Goal: Task Accomplishment & Management: Manage account settings

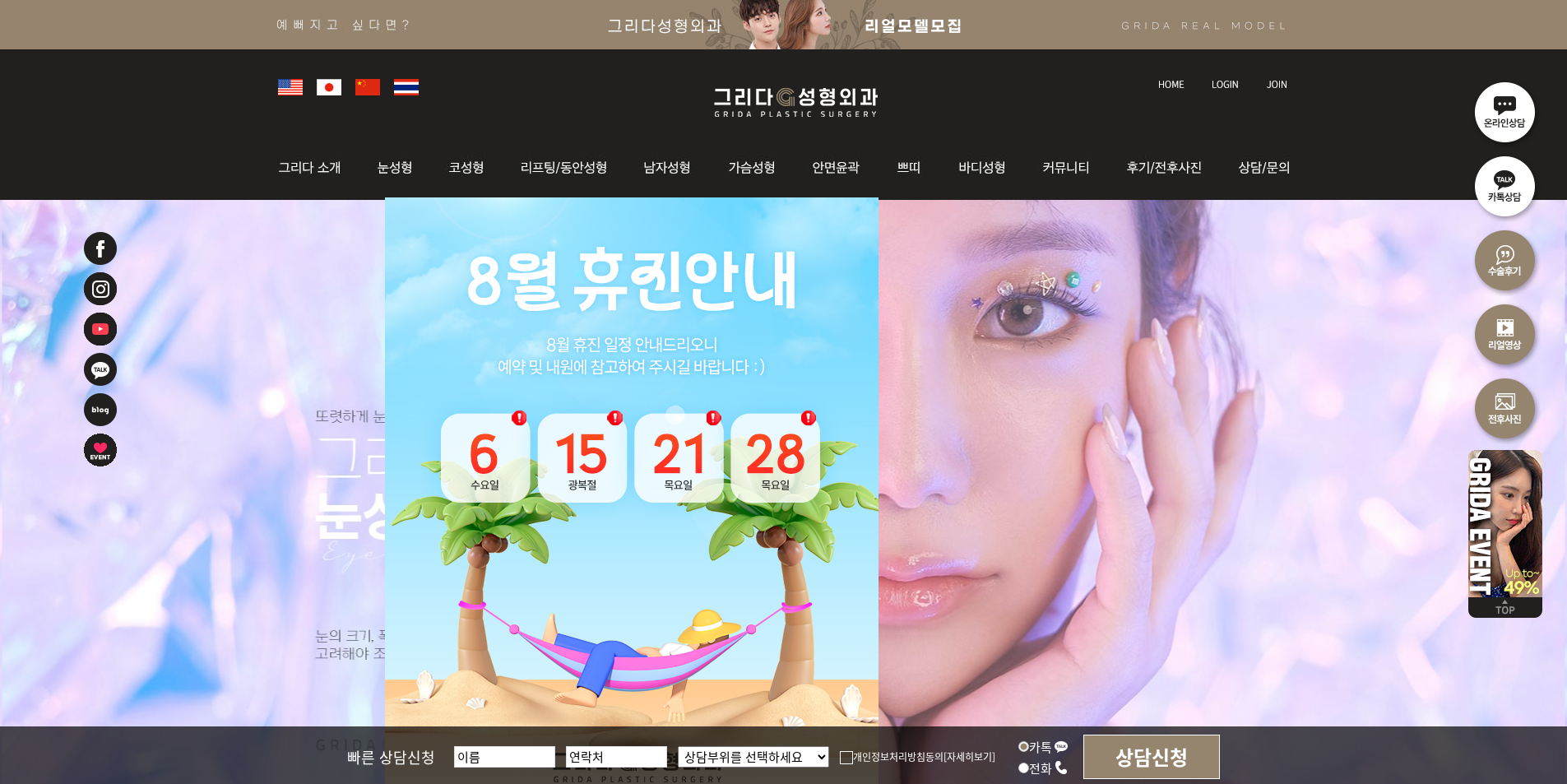
click at [1219, 89] on li at bounding box center [1226, 74] width 46 height 35
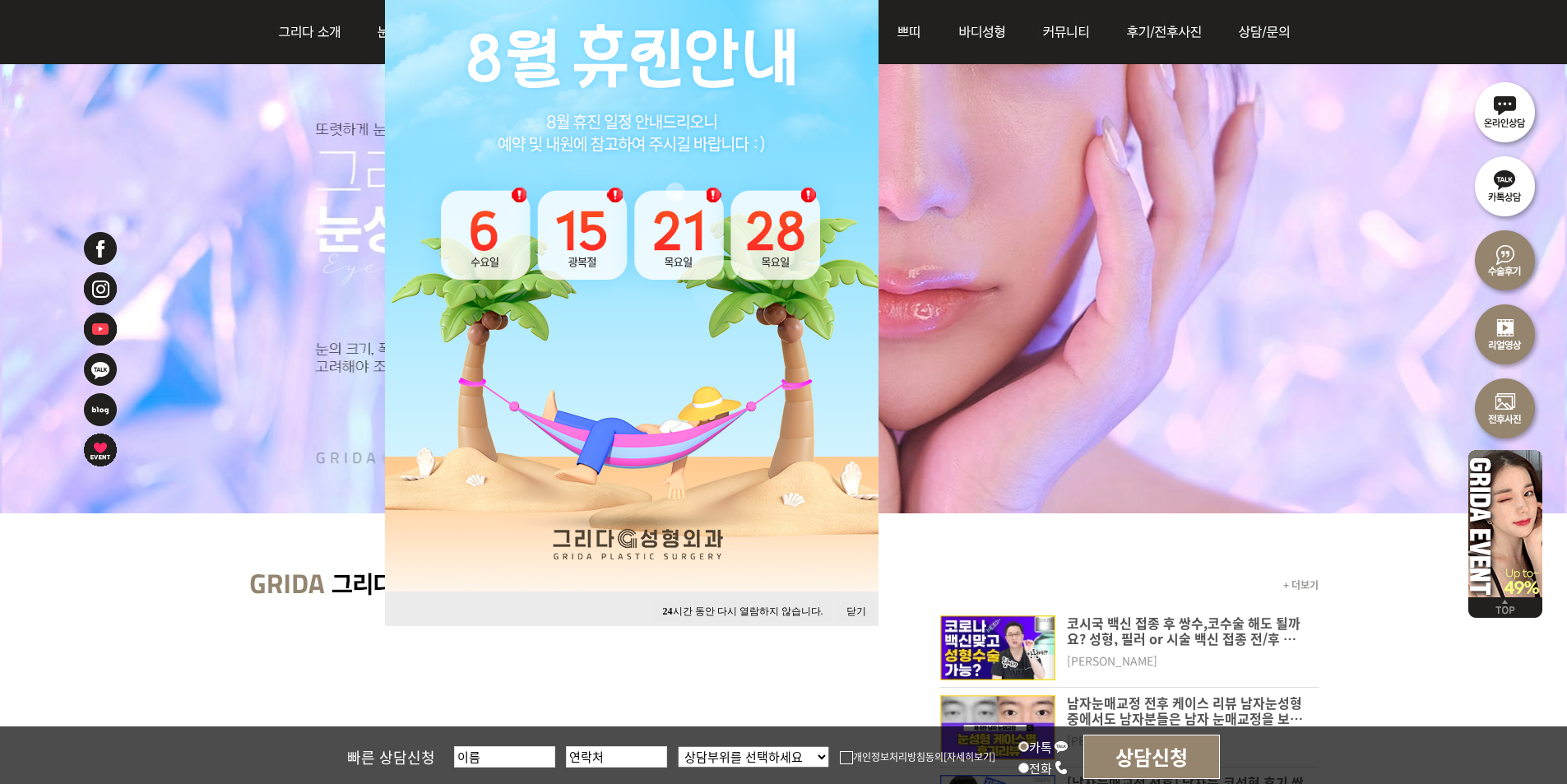
scroll to position [411, 0]
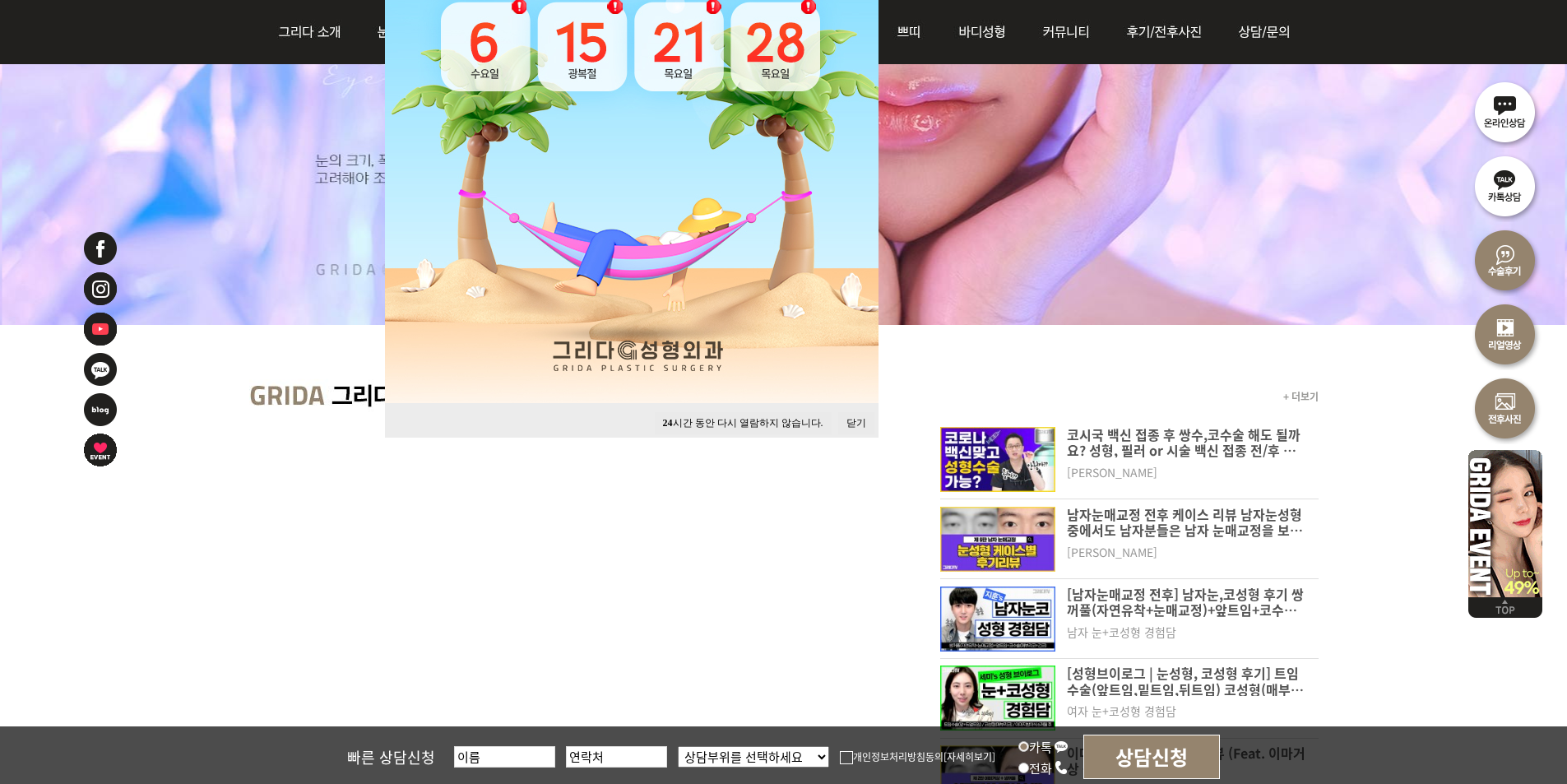
click at [758, 423] on button "24 시간 동안 다시 열람하지 않습니다." at bounding box center [742, 423] width 177 height 22
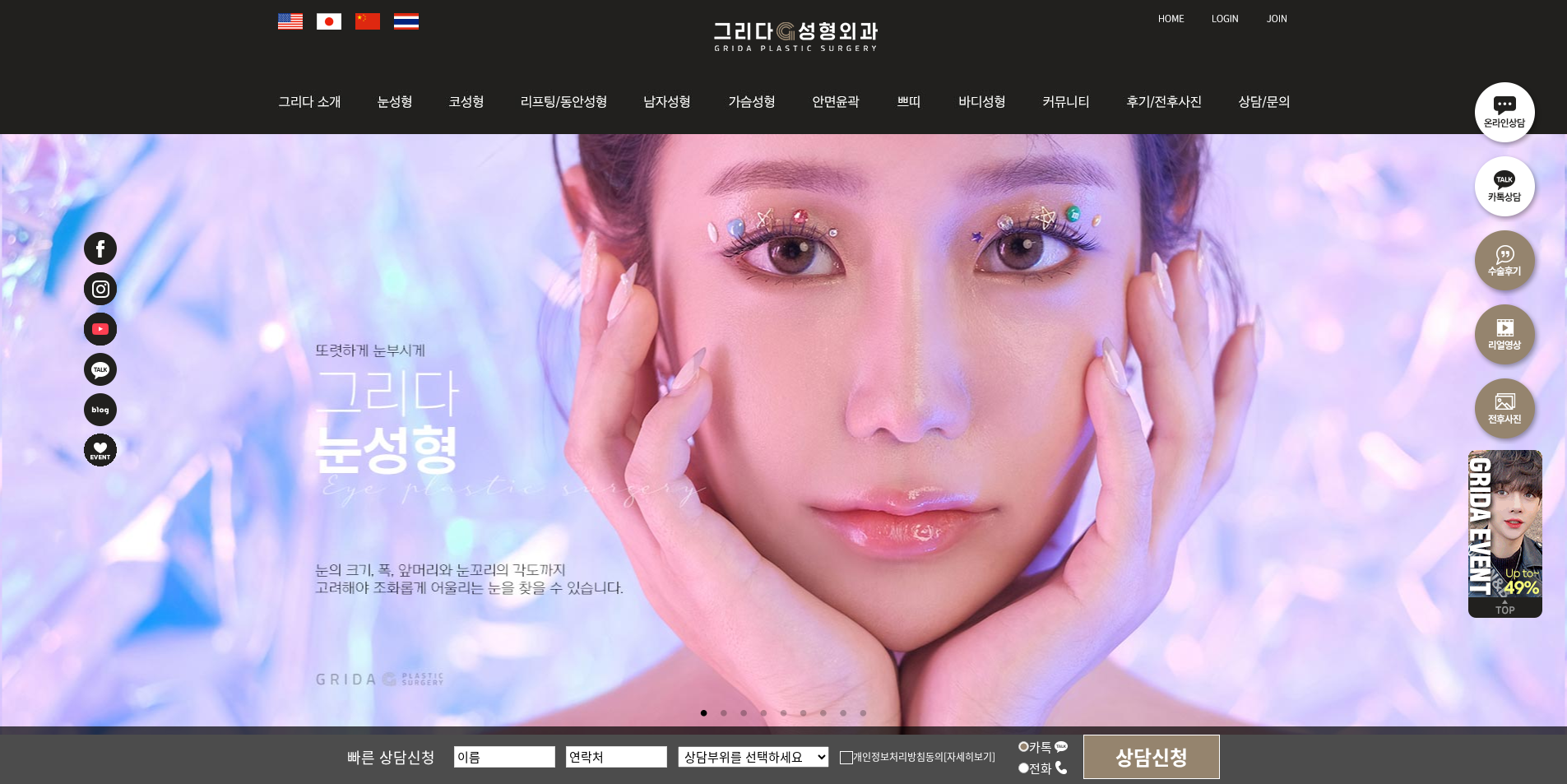
scroll to position [0, 0]
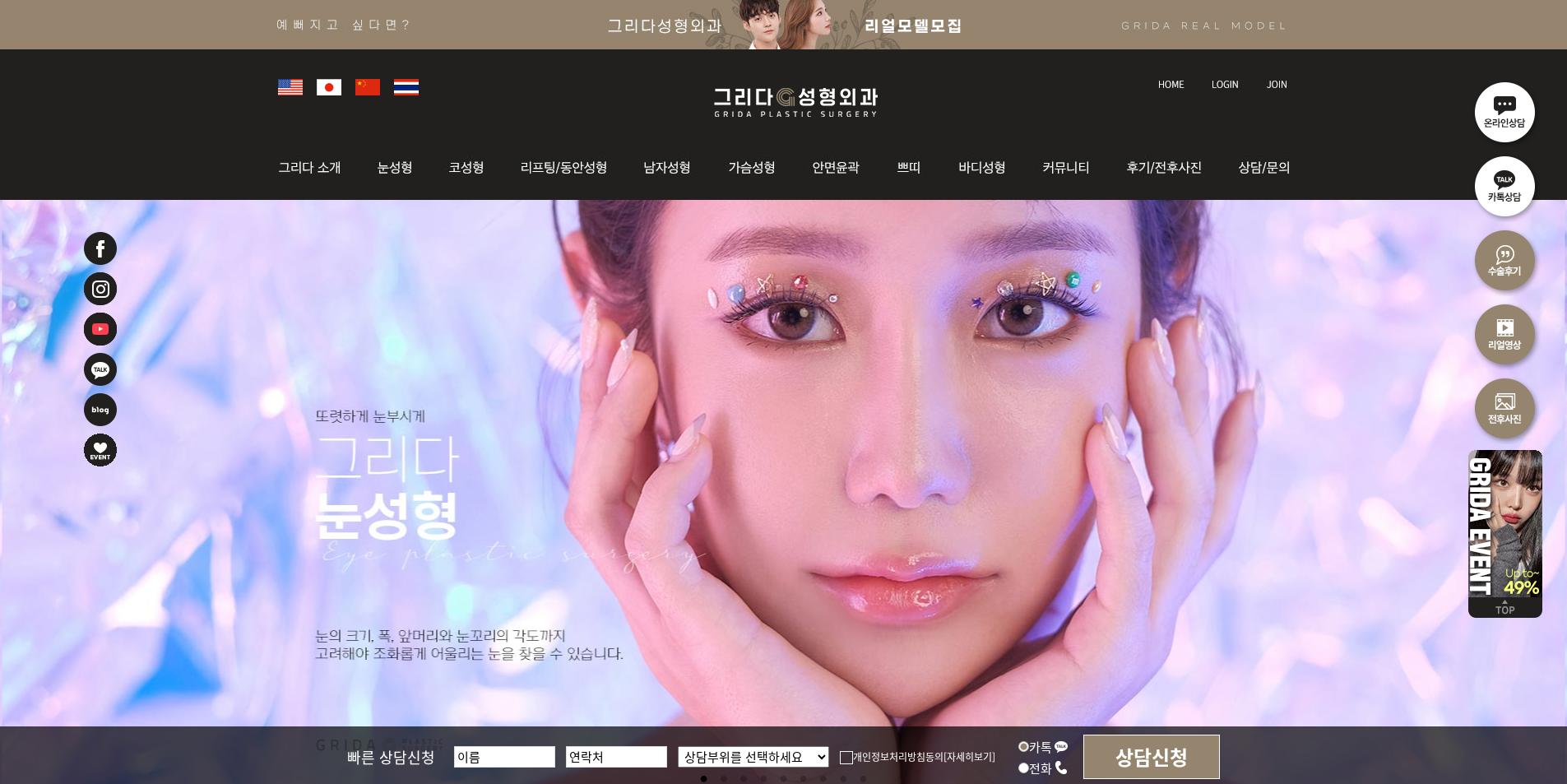
click at [1234, 85] on img at bounding box center [1225, 84] width 27 height 9
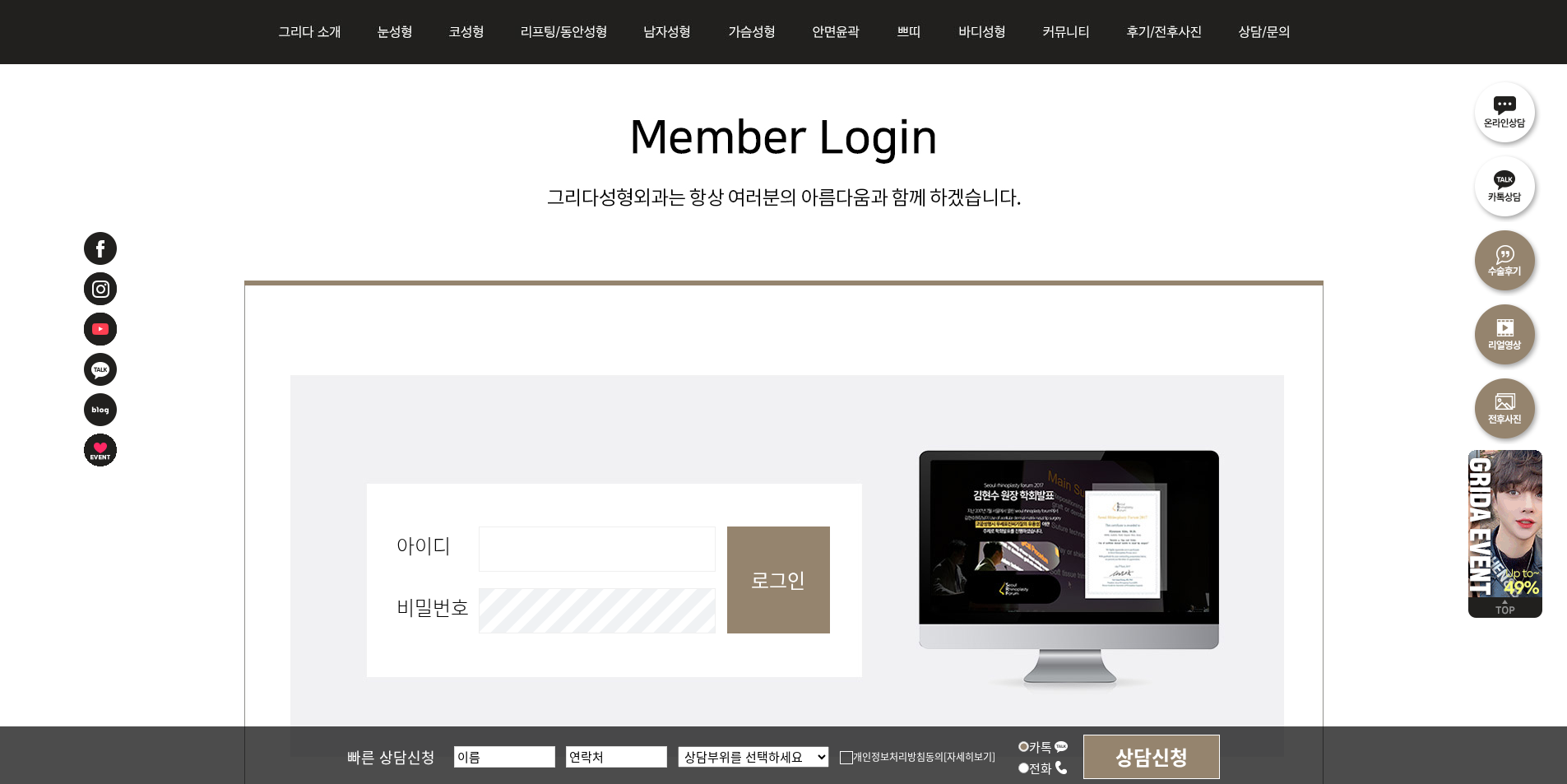
scroll to position [494, 0]
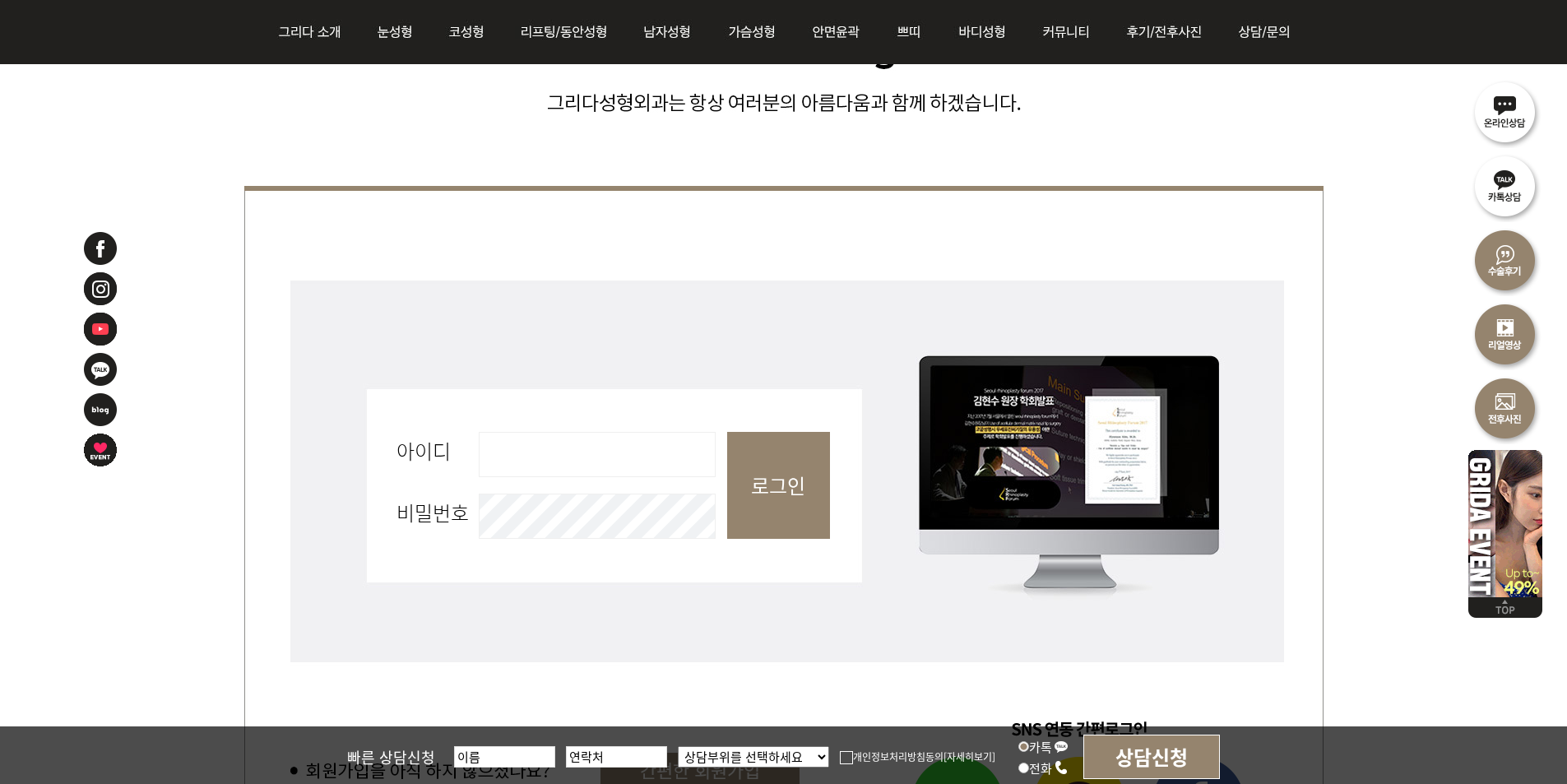
drag, startPoint x: 621, startPoint y: 444, endPoint x: 624, endPoint y: 459, distance: 15.3
click at [621, 444] on input "아이디 필수" at bounding box center [597, 454] width 237 height 45
type input "admin"
click at [785, 504] on input "로그인" at bounding box center [778, 485] width 103 height 107
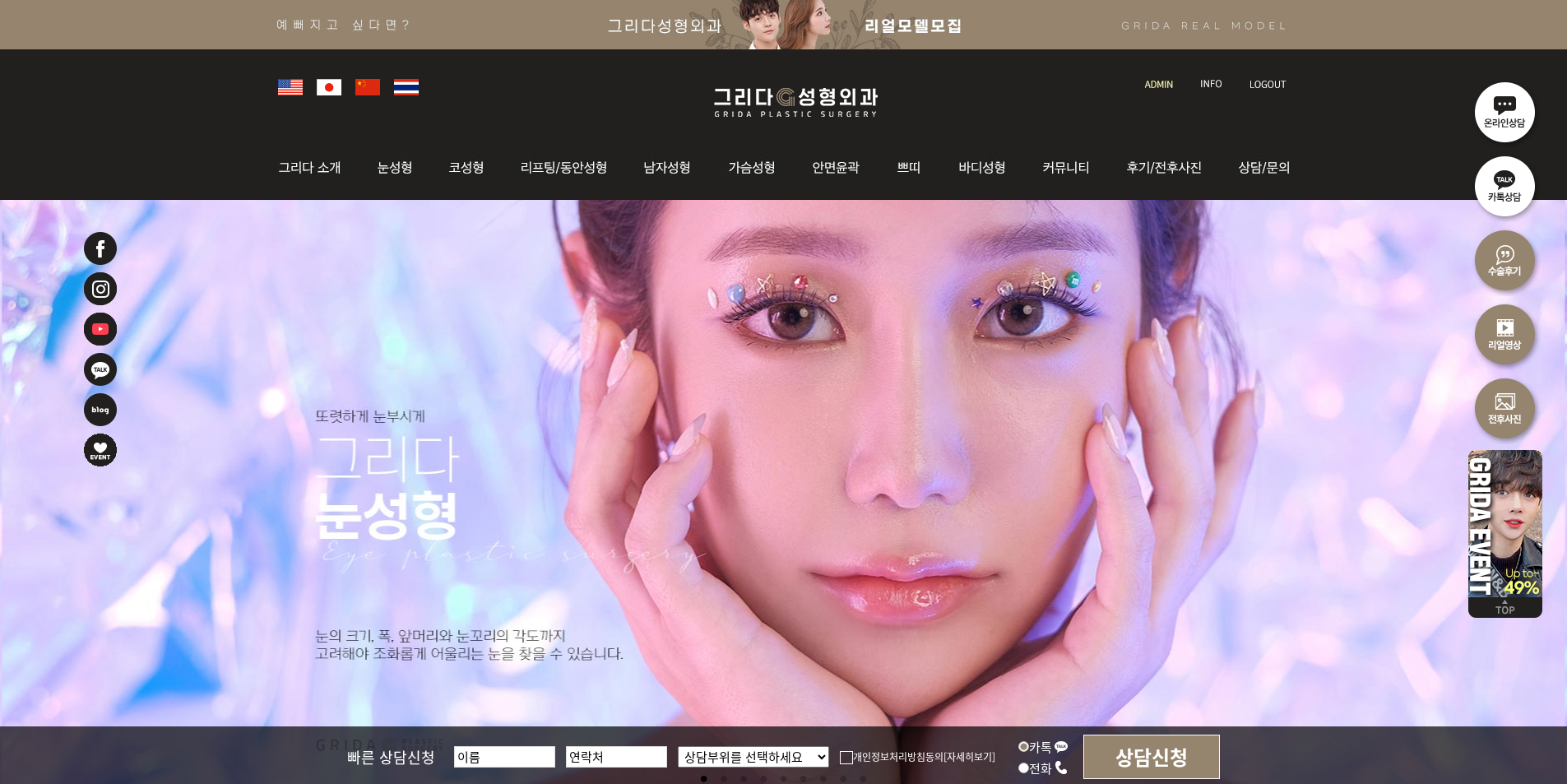
click at [1157, 84] on img at bounding box center [1158, 84] width 28 height 9
